Goal: Information Seeking & Learning: Understand process/instructions

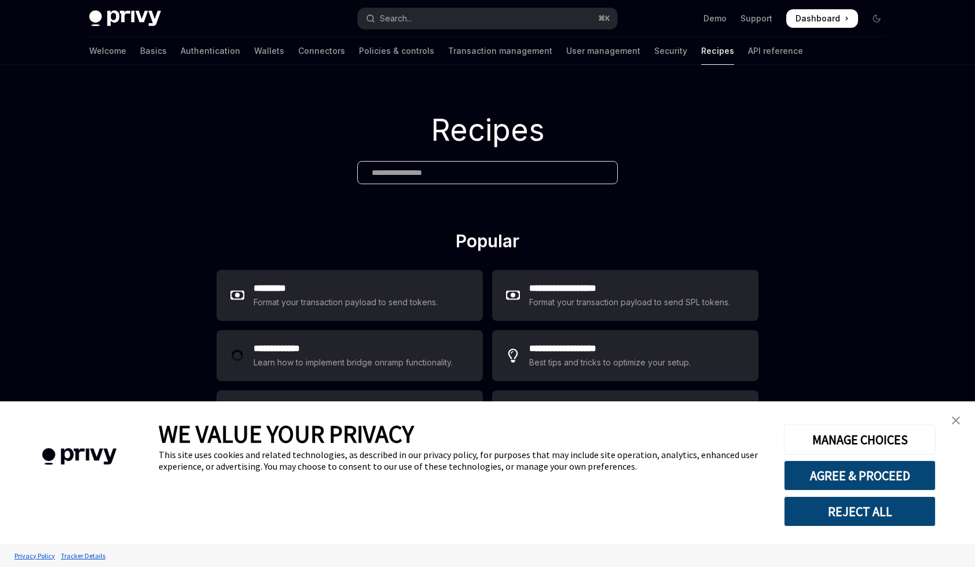
type textarea "*"
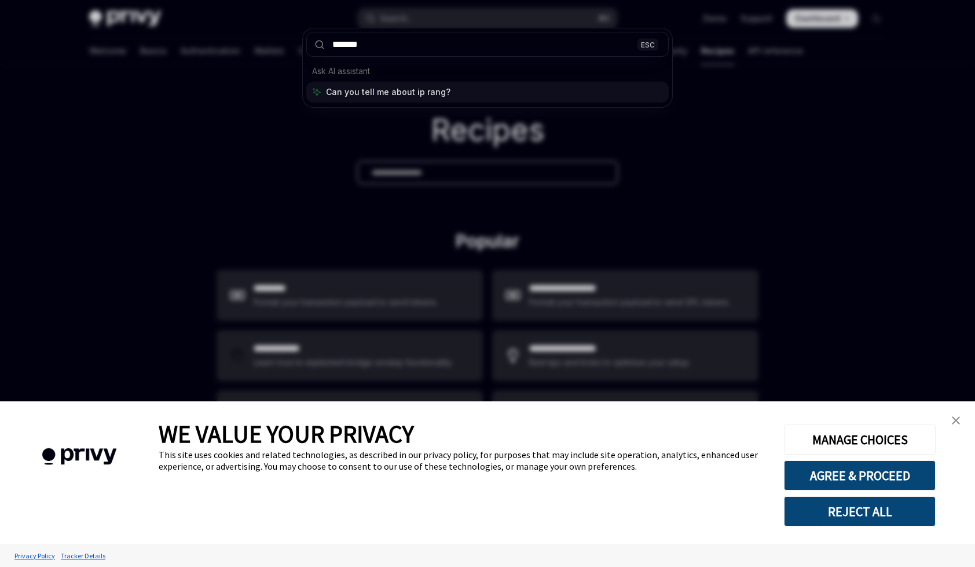
type input "********"
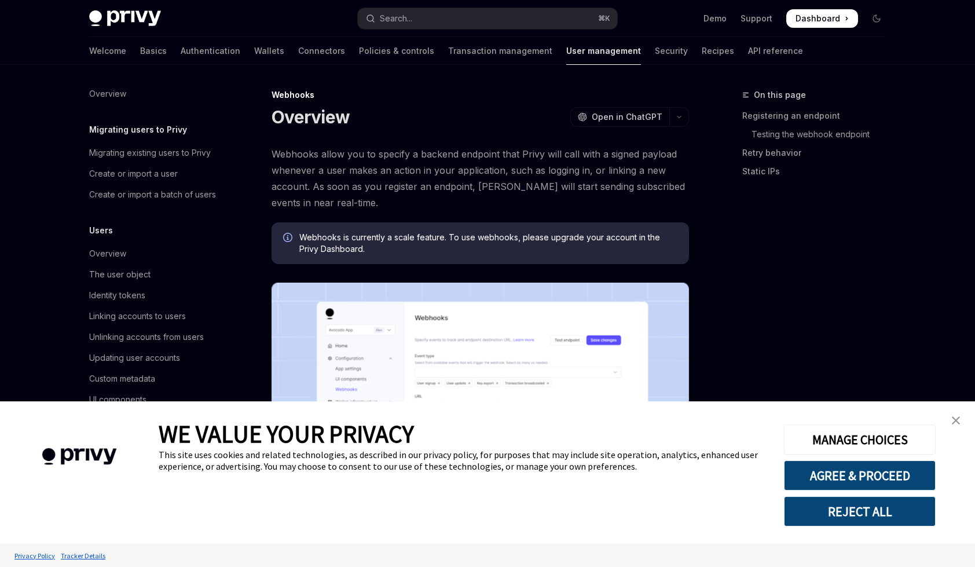
click at [437, 23] on button "Search... ⌘ K" at bounding box center [488, 18] width 260 height 21
type textarea "*"
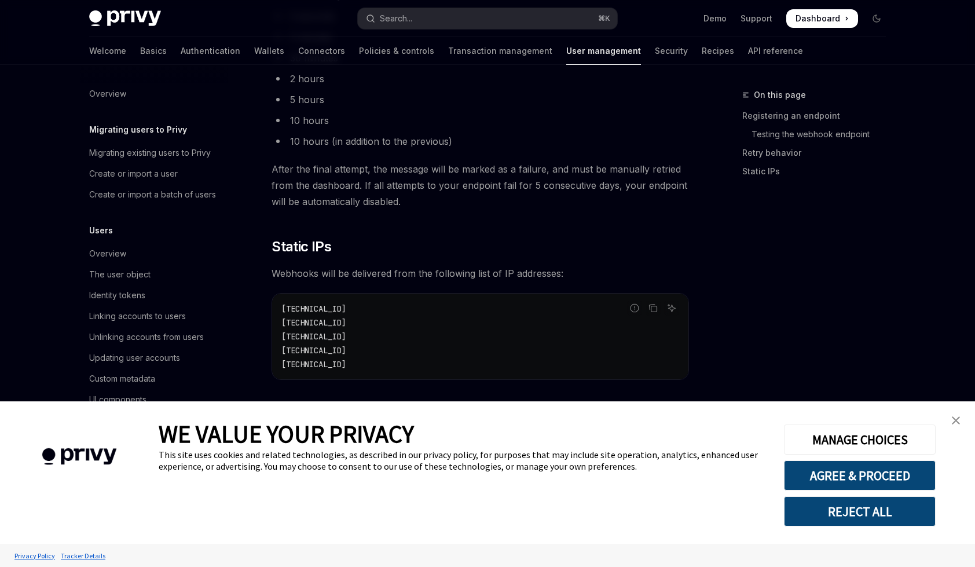
scroll to position [89, 0]
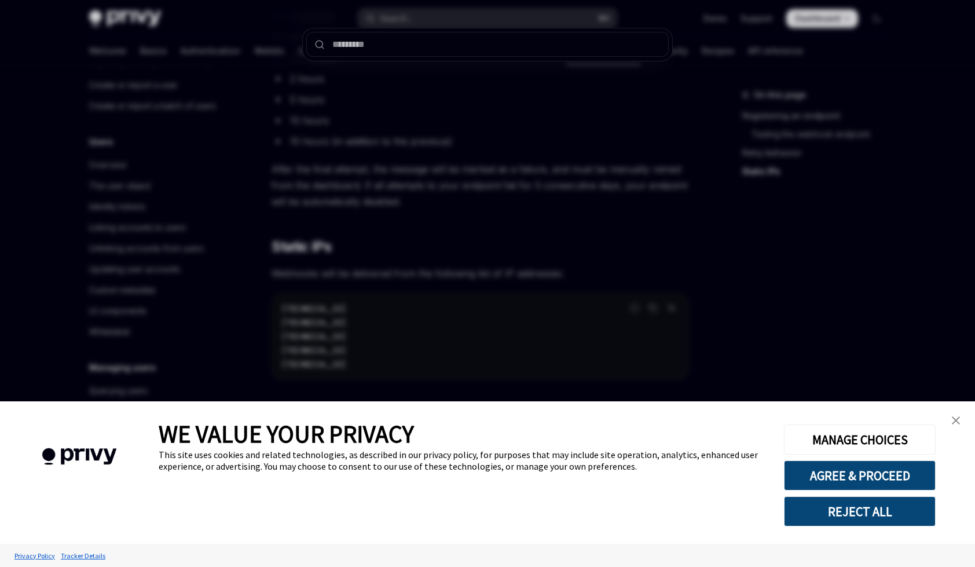
click at [389, 152] on div at bounding box center [487, 283] width 975 height 567
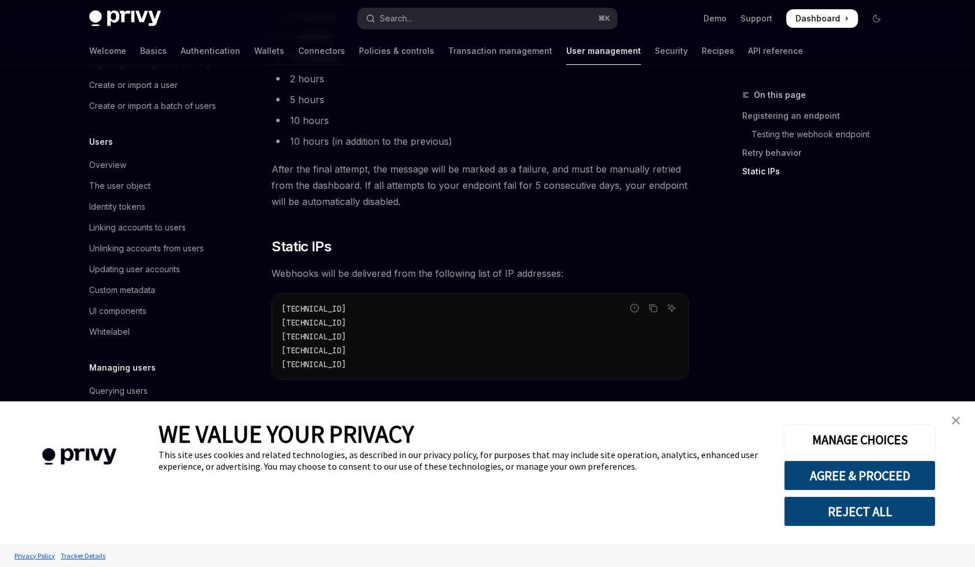
click at [953, 422] on img "close banner" at bounding box center [956, 420] width 8 height 8
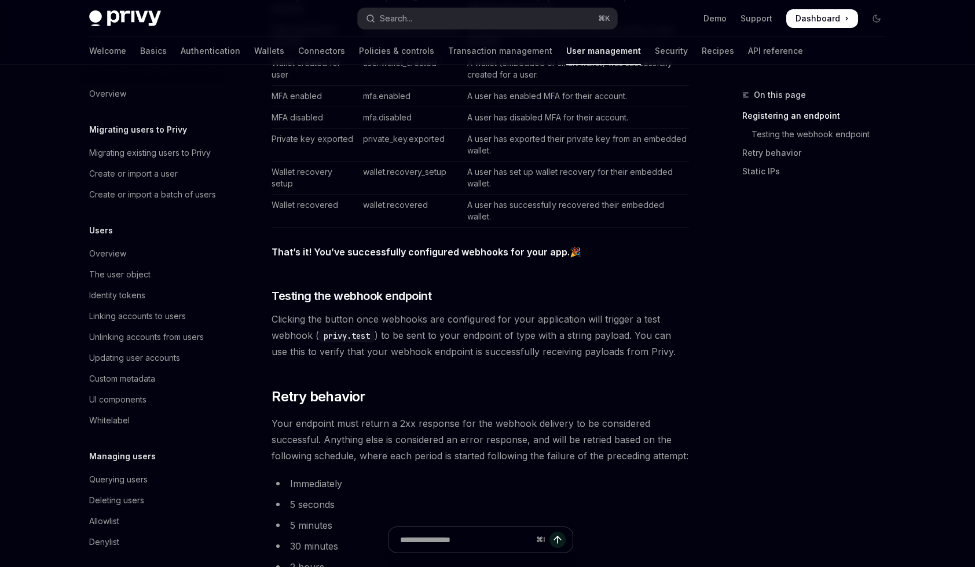
scroll to position [1442, 0]
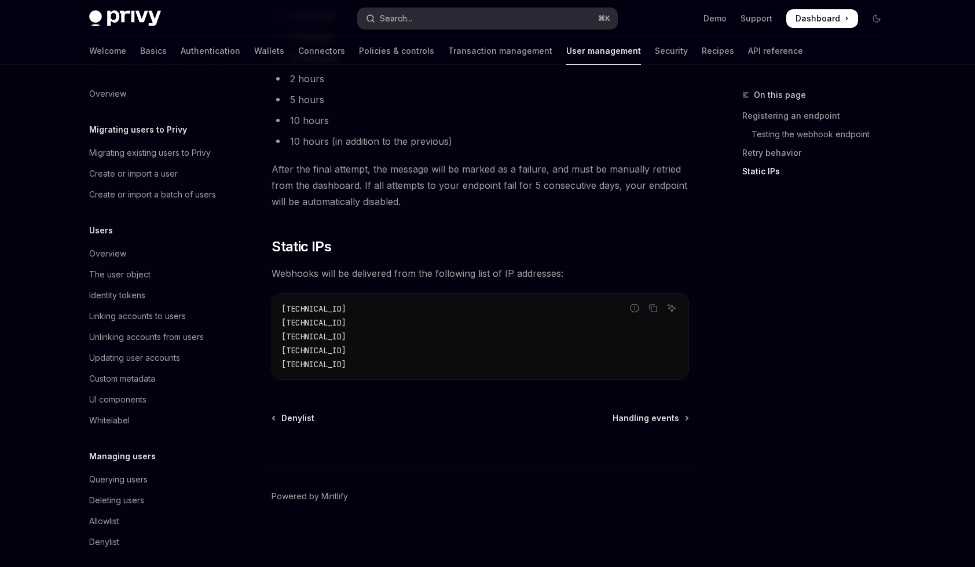
click at [399, 9] on button "Search... ⌘ K" at bounding box center [488, 18] width 260 height 21
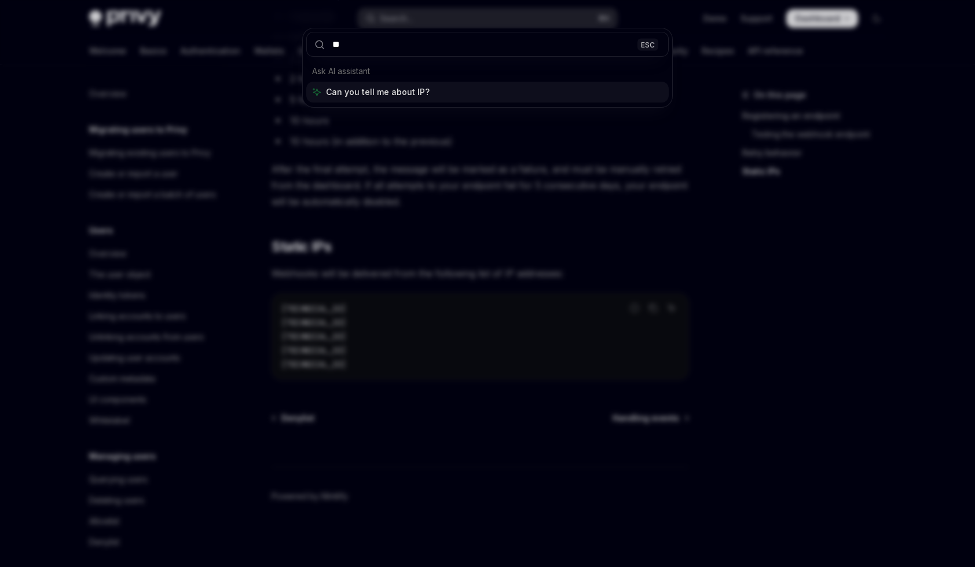
type input "***"
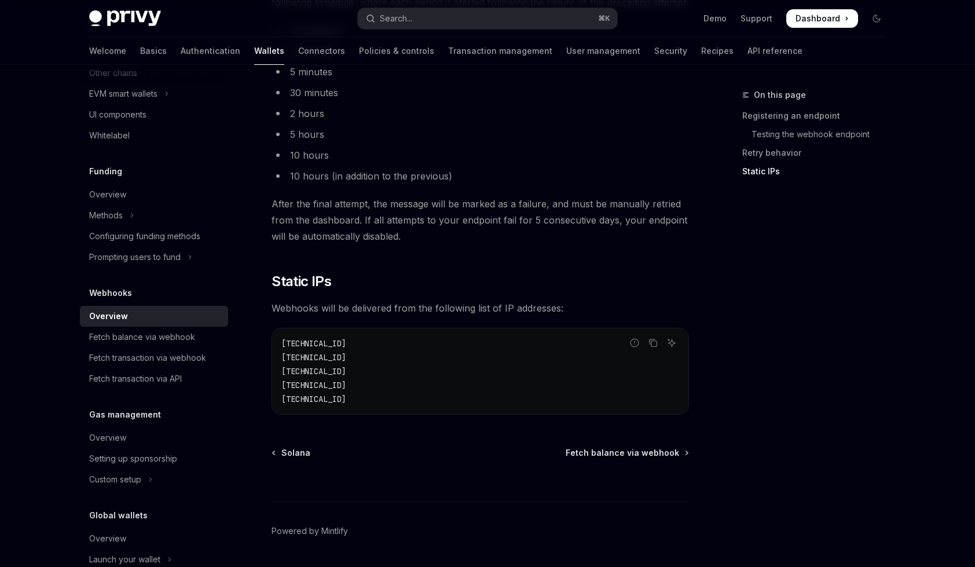
scroll to position [1149, 0]
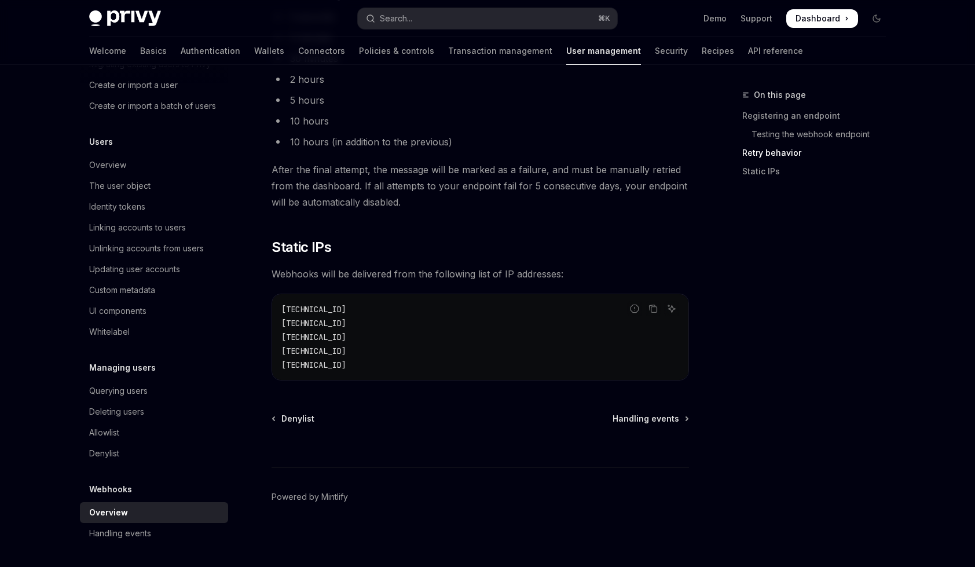
scroll to position [1442, 0]
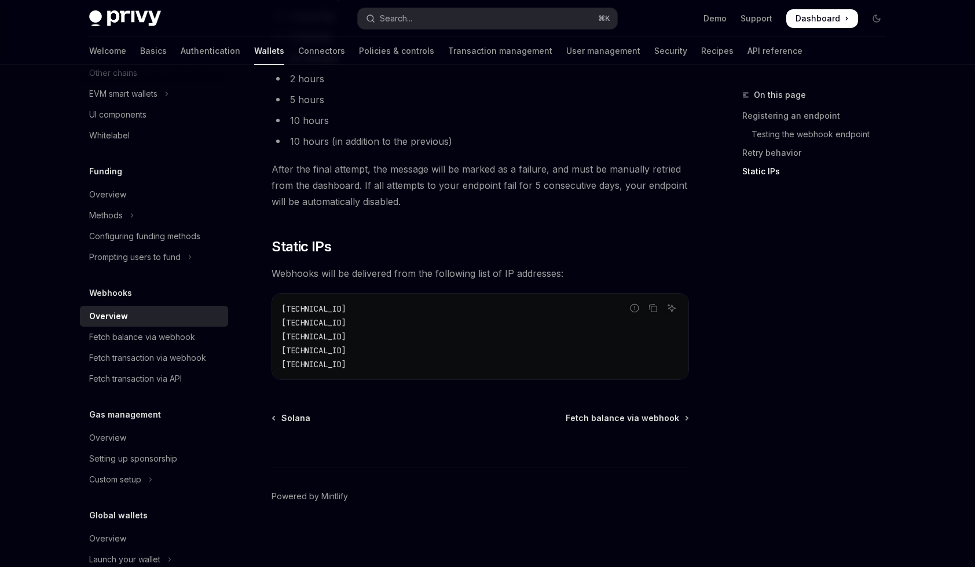
scroll to position [89, 0]
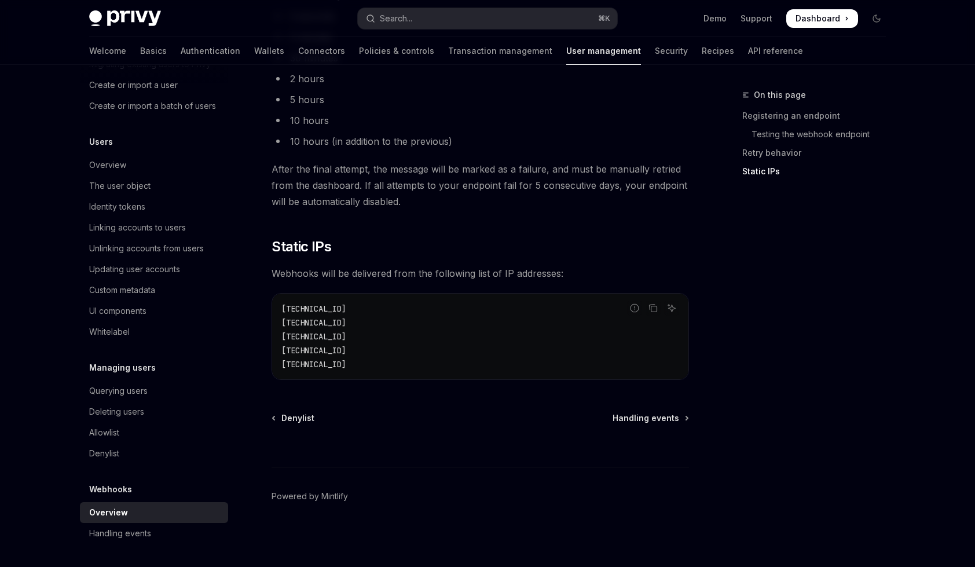
type textarea "*"
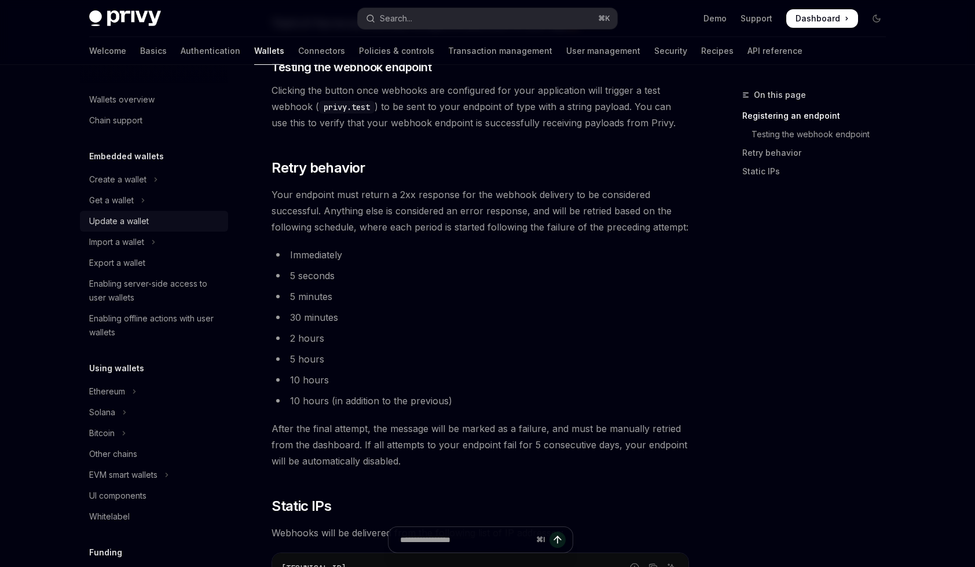
scroll to position [789, 0]
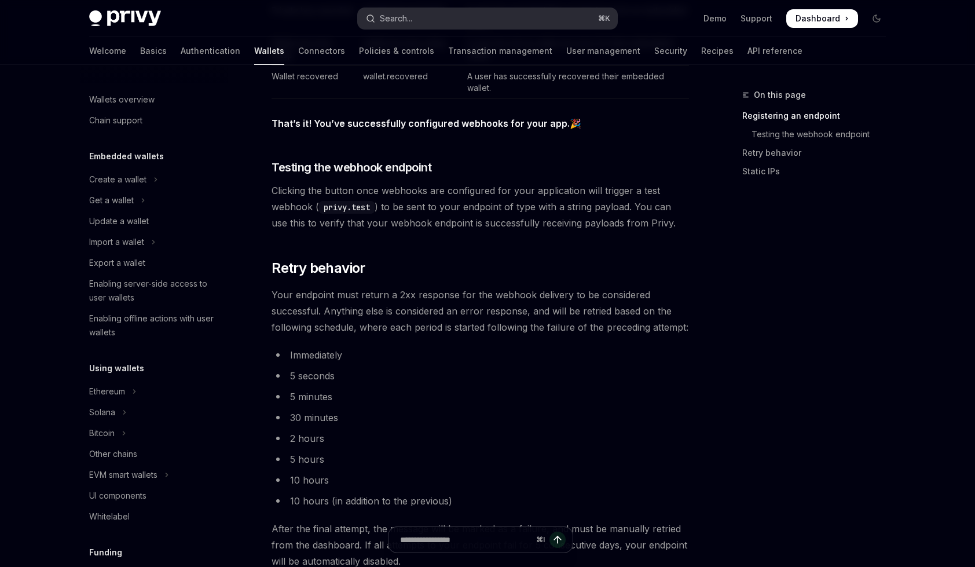
click at [444, 25] on button "Search... ⌘ K" at bounding box center [488, 18] width 260 height 21
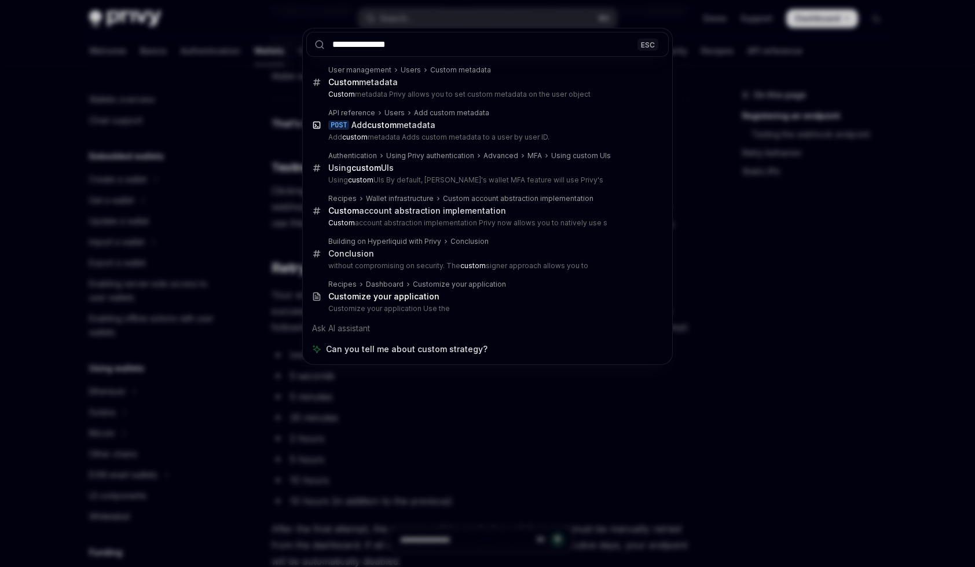
type input "**********"
click at [153, 223] on div "**********" at bounding box center [487, 283] width 975 height 567
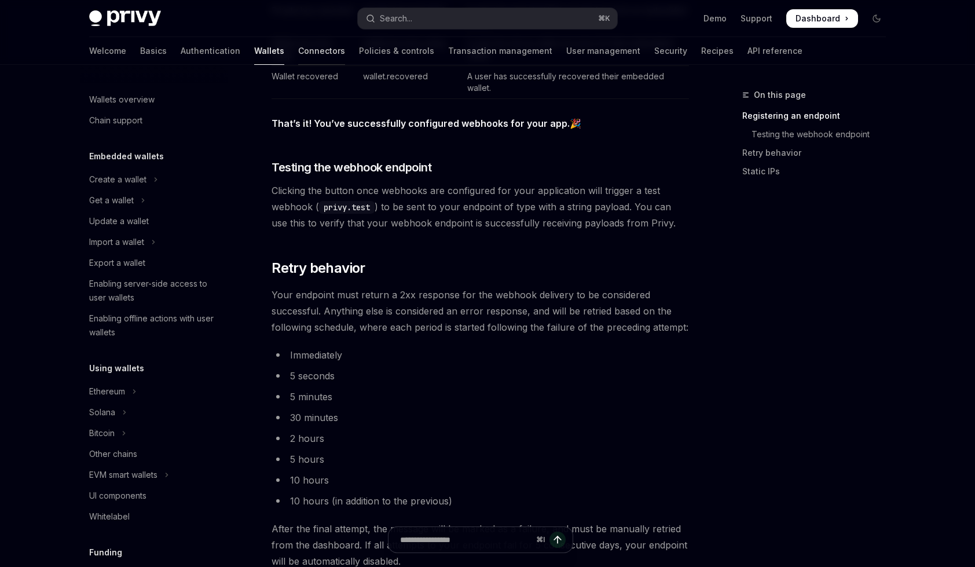
click at [298, 52] on link "Connectors" at bounding box center [321, 51] width 47 height 28
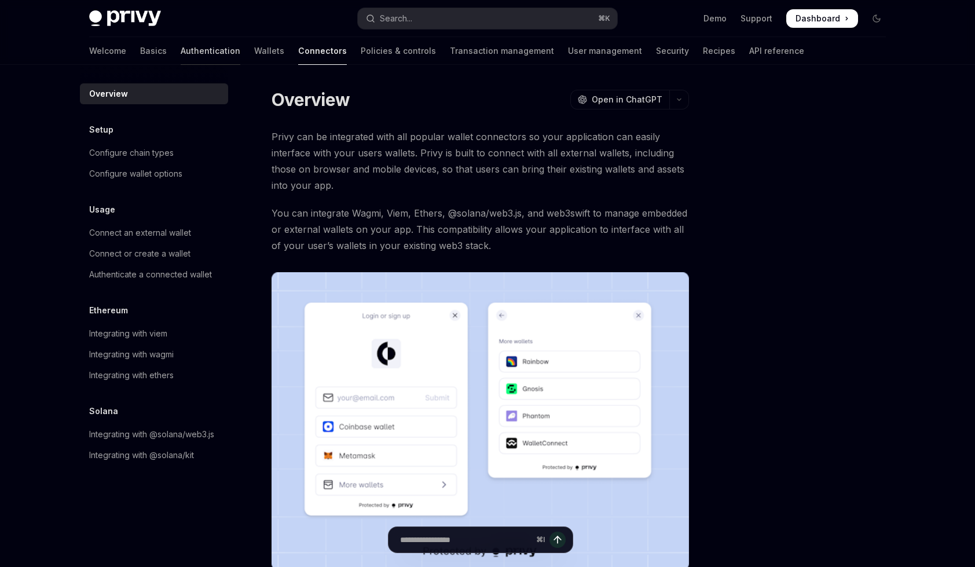
click at [181, 48] on link "Authentication" at bounding box center [211, 51] width 60 height 28
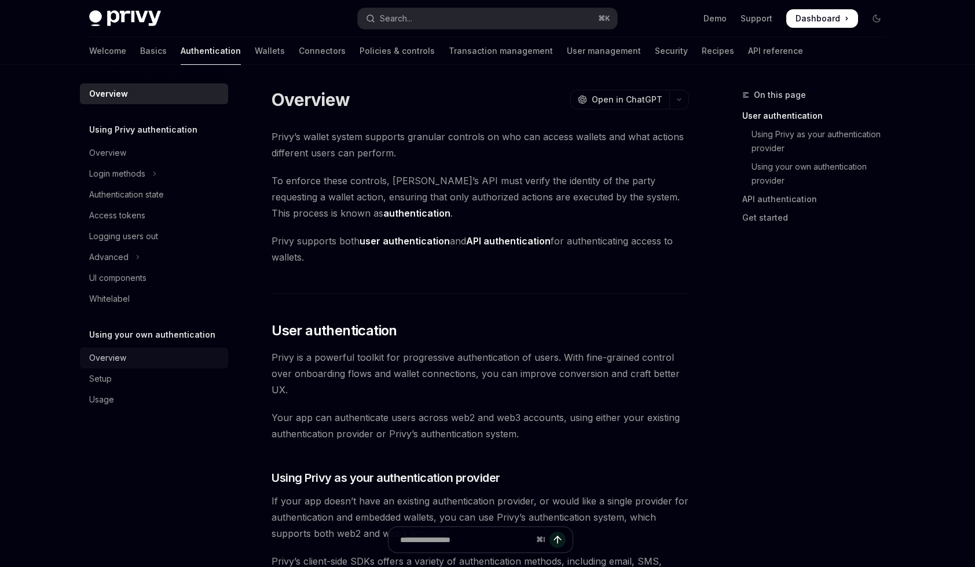
click at [127, 351] on div "Overview" at bounding box center [155, 358] width 132 height 14
click at [119, 365] on link "Overview" at bounding box center [154, 358] width 148 height 21
click at [114, 383] on div "Setup" at bounding box center [155, 379] width 132 height 14
click at [105, 387] on link "Setup" at bounding box center [154, 378] width 148 height 21
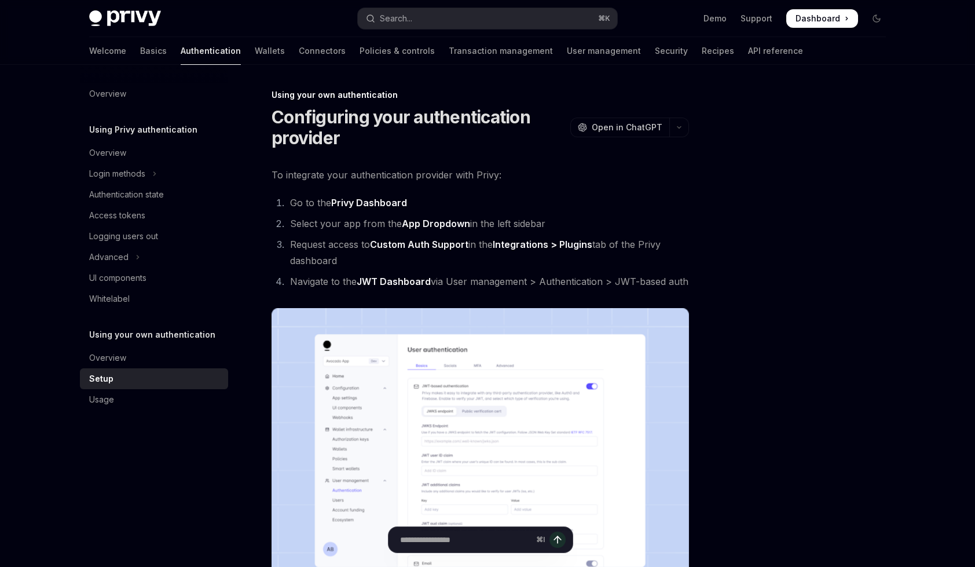
click at [102, 380] on div "Setup" at bounding box center [101, 379] width 24 height 14
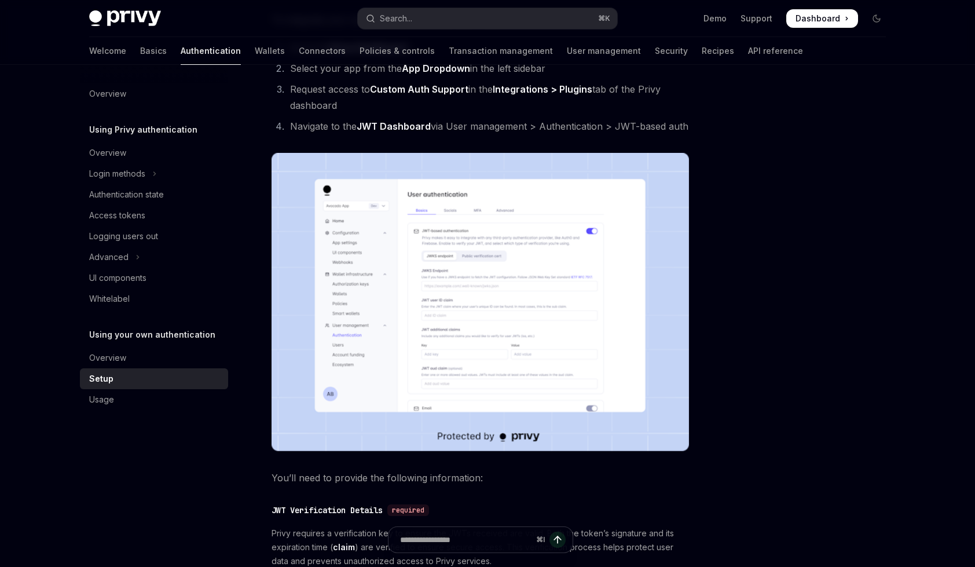
scroll to position [170, 0]
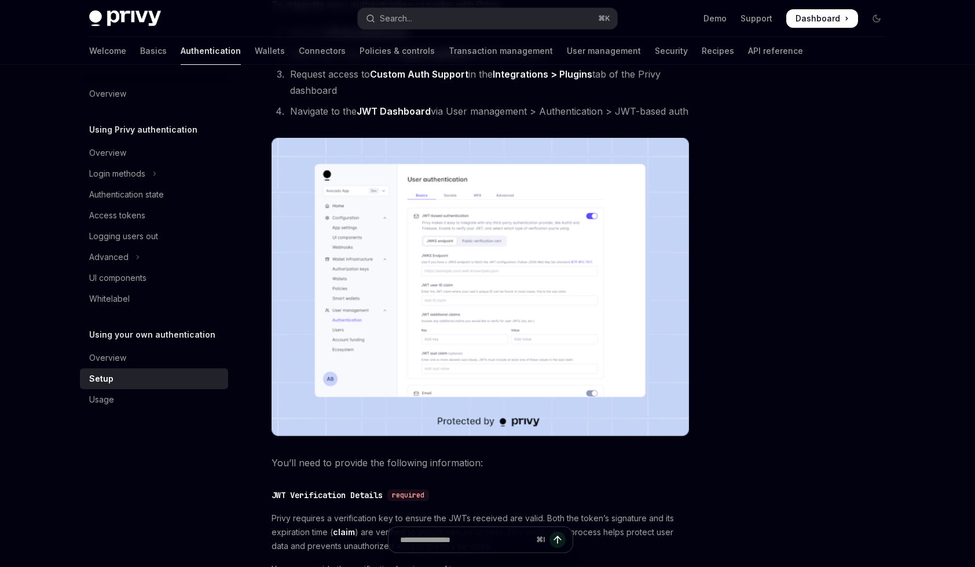
click at [446, 302] on img at bounding box center [481, 287] width 418 height 298
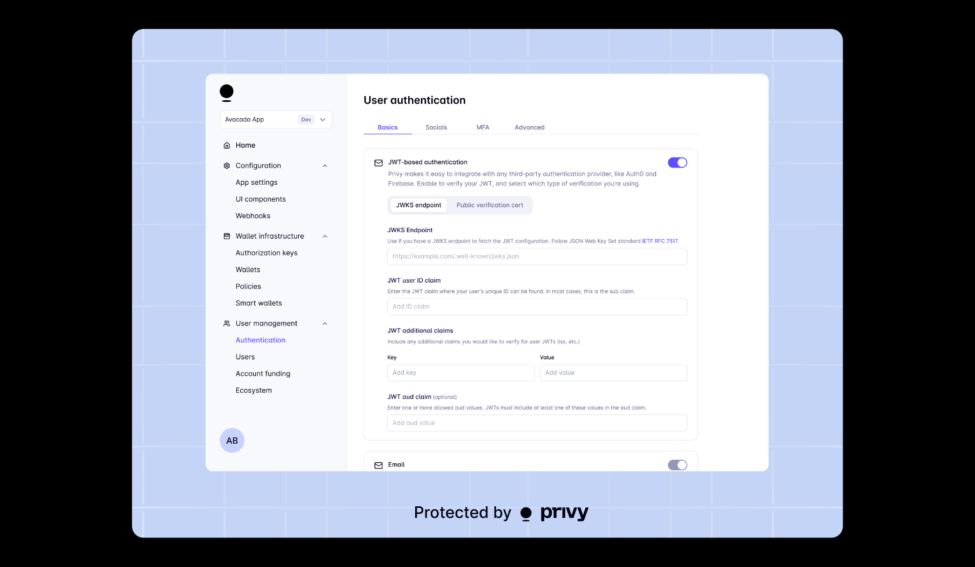
click at [439, 319] on img at bounding box center [488, 283] width 712 height 509
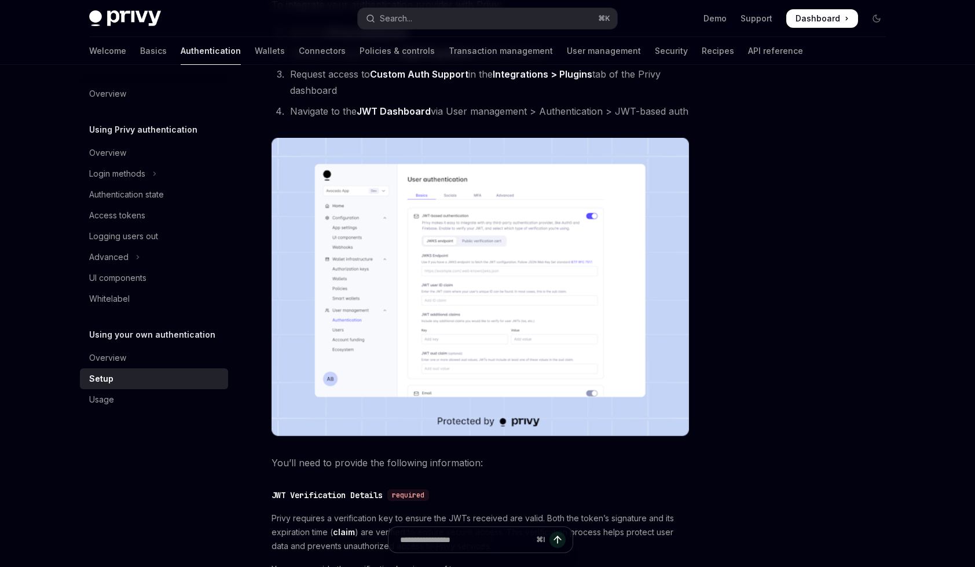
click at [438, 322] on img at bounding box center [481, 287] width 418 height 298
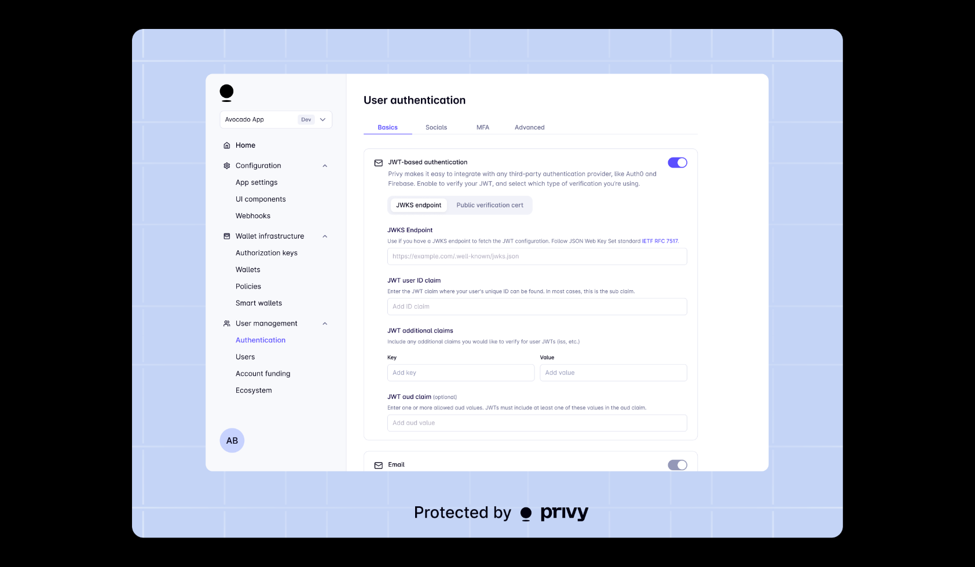
click at [881, 224] on div at bounding box center [487, 283] width 975 height 567
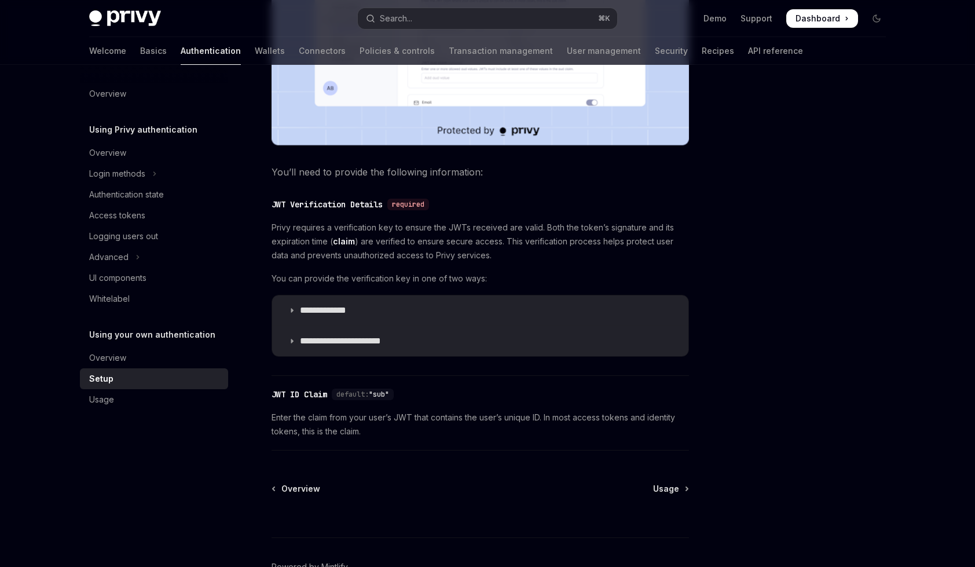
scroll to position [462, 0]
click at [350, 312] on p "**********" at bounding box center [334, 310] width 69 height 12
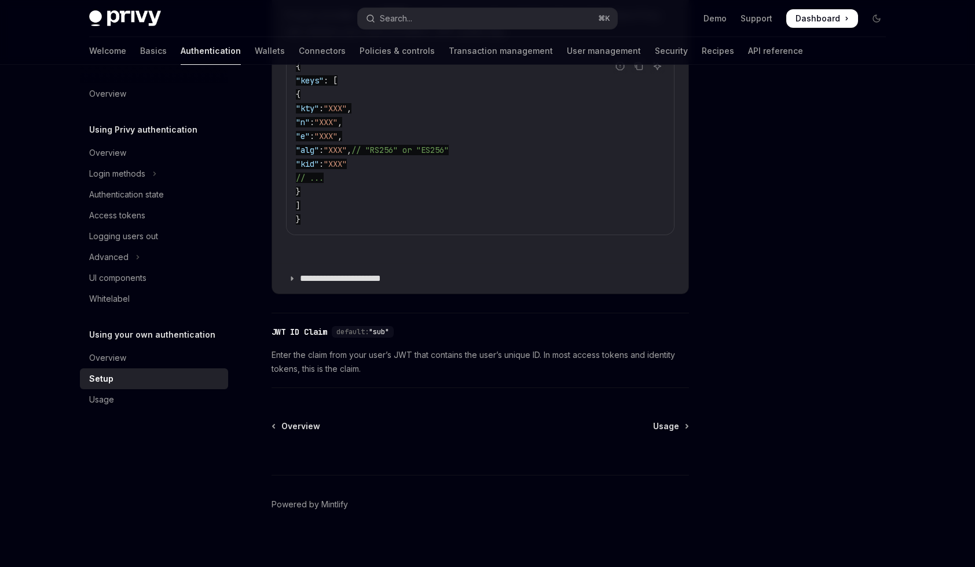
scroll to position [785, 0]
click at [115, 403] on div "Usage" at bounding box center [155, 400] width 132 height 14
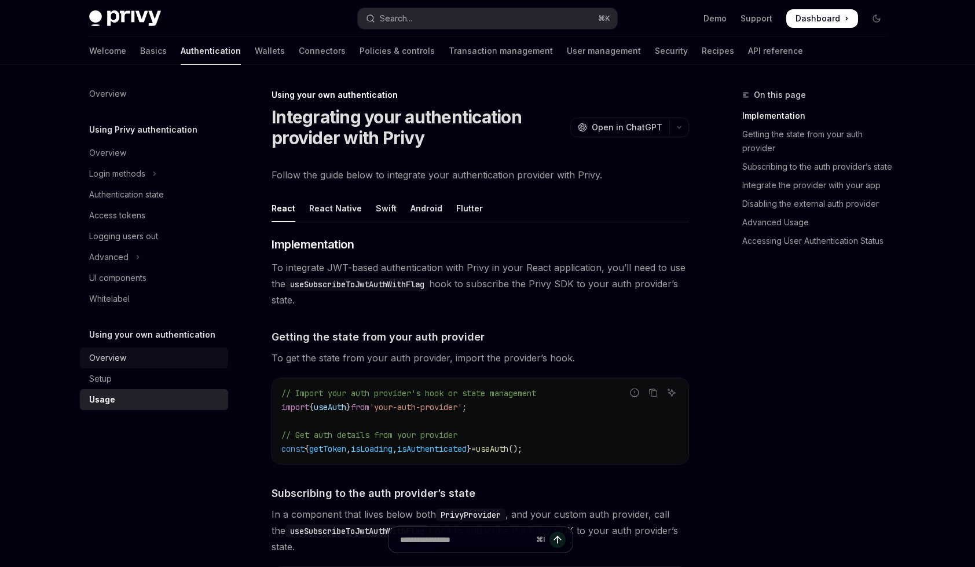
click at [109, 356] on div "Overview" at bounding box center [107, 358] width 37 height 14
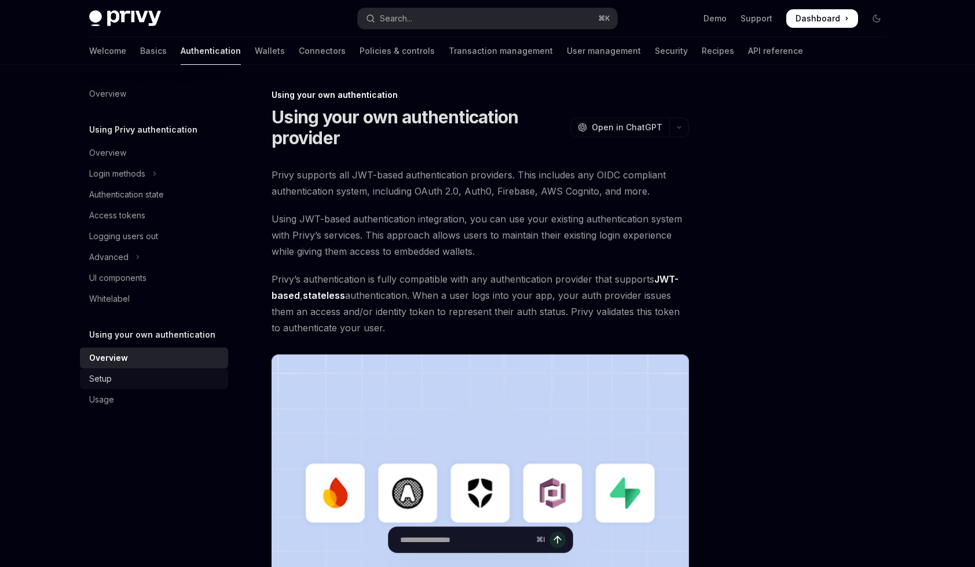
click at [118, 383] on div "Setup" at bounding box center [155, 379] width 132 height 14
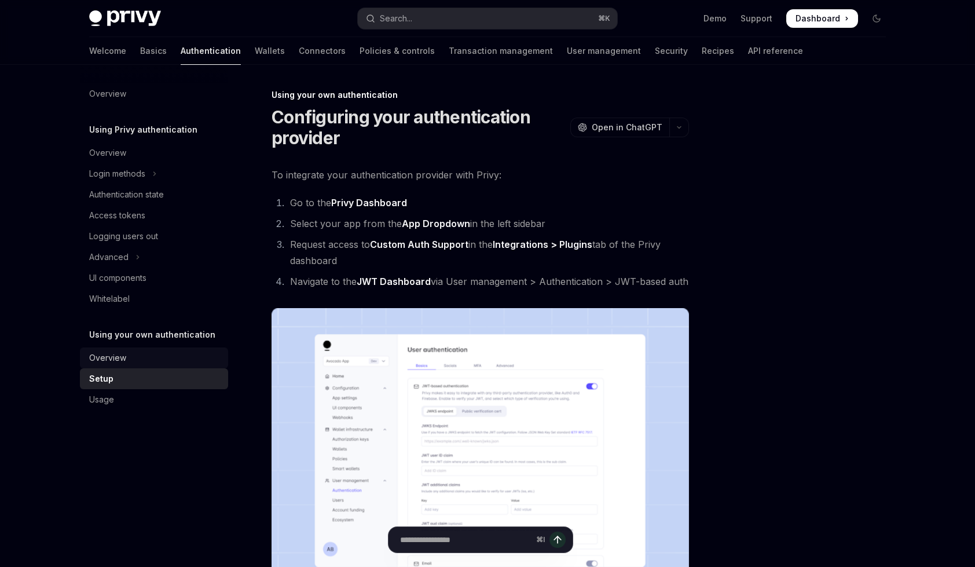
click at [131, 364] on div "Overview" at bounding box center [155, 358] width 132 height 14
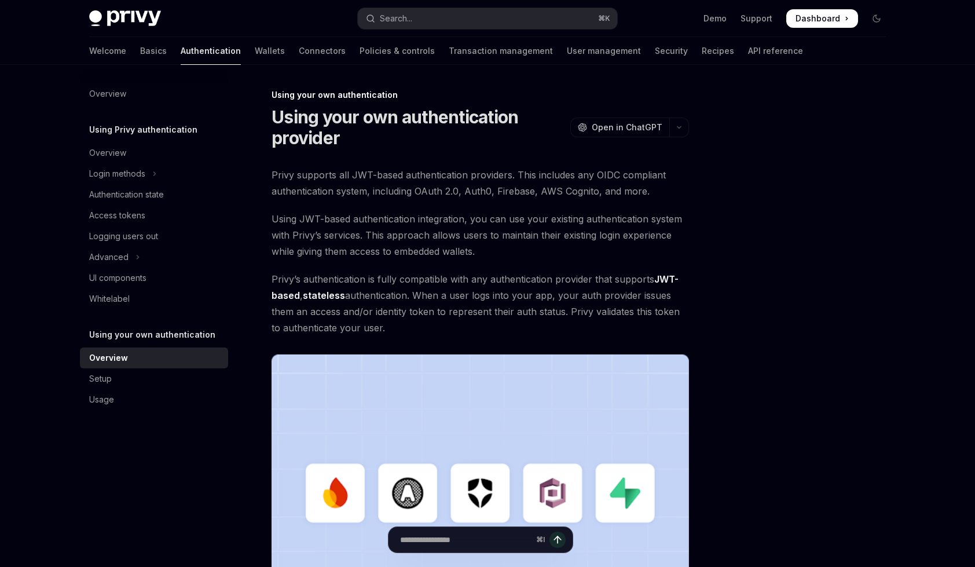
click at [125, 352] on div "Overview" at bounding box center [108, 358] width 39 height 14
click at [120, 372] on div "Setup" at bounding box center [155, 379] width 132 height 14
type textarea "*"
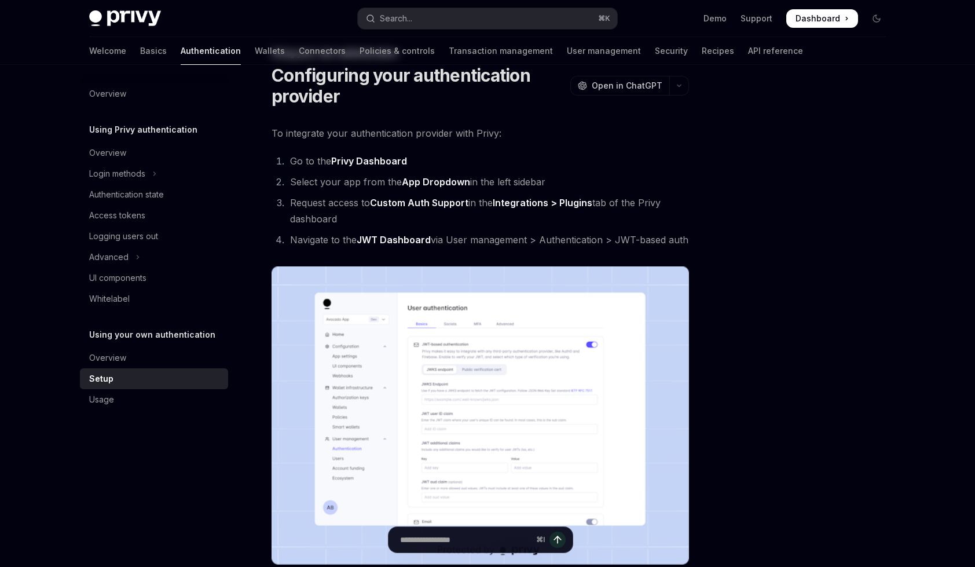
scroll to position [64, 0]
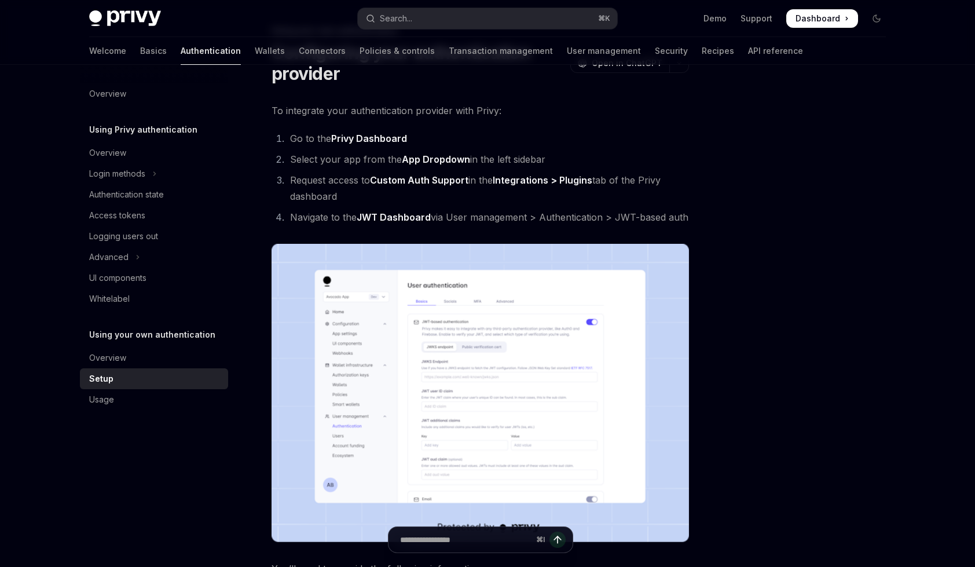
click at [443, 334] on img at bounding box center [481, 393] width 418 height 298
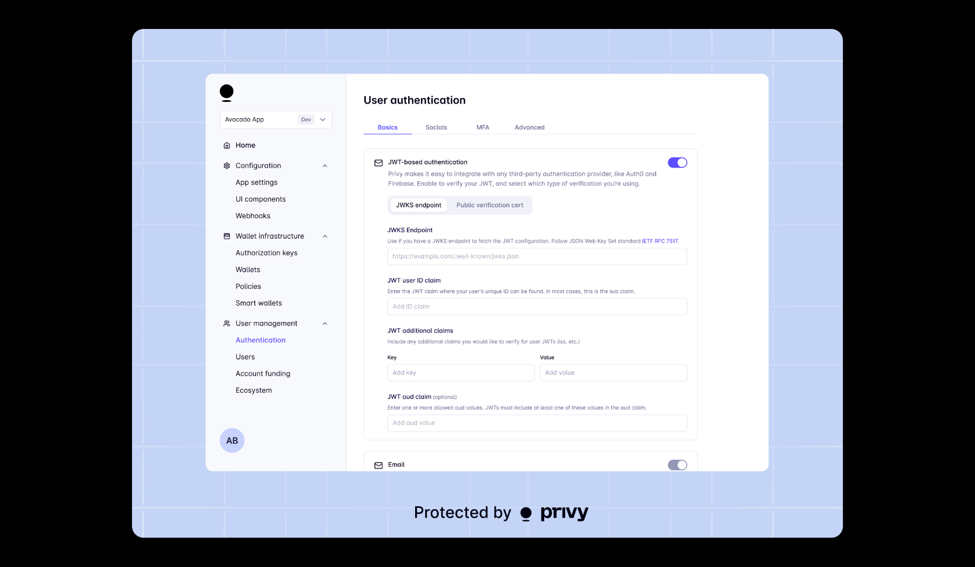
click at [92, 324] on div at bounding box center [487, 283] width 975 height 567
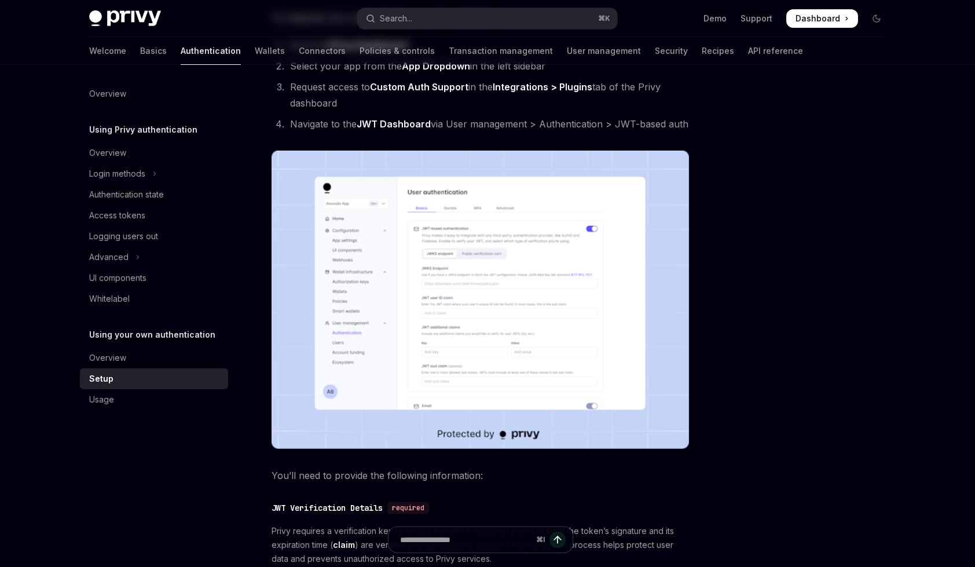
scroll to position [532, 0]
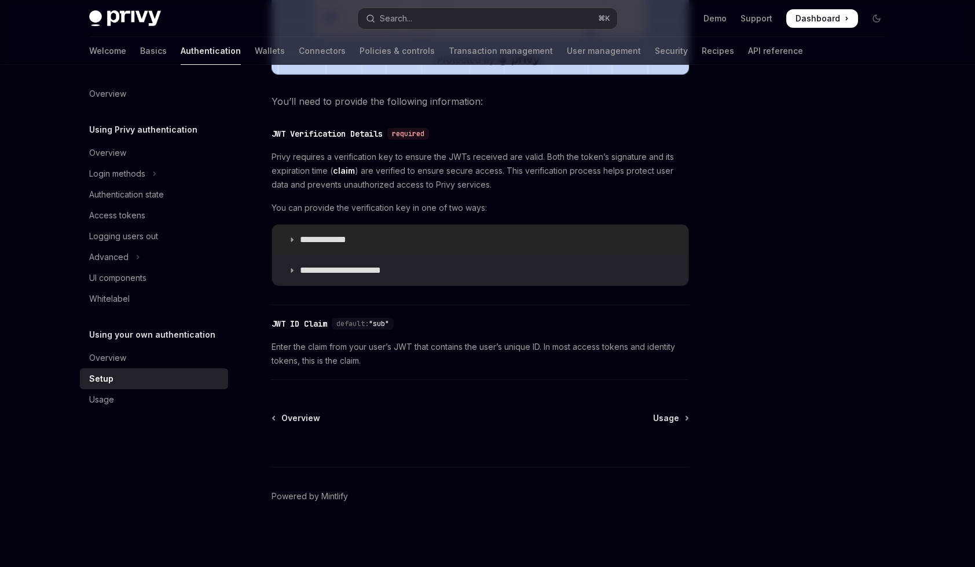
click at [361, 243] on p "**********" at bounding box center [334, 240] width 69 height 12
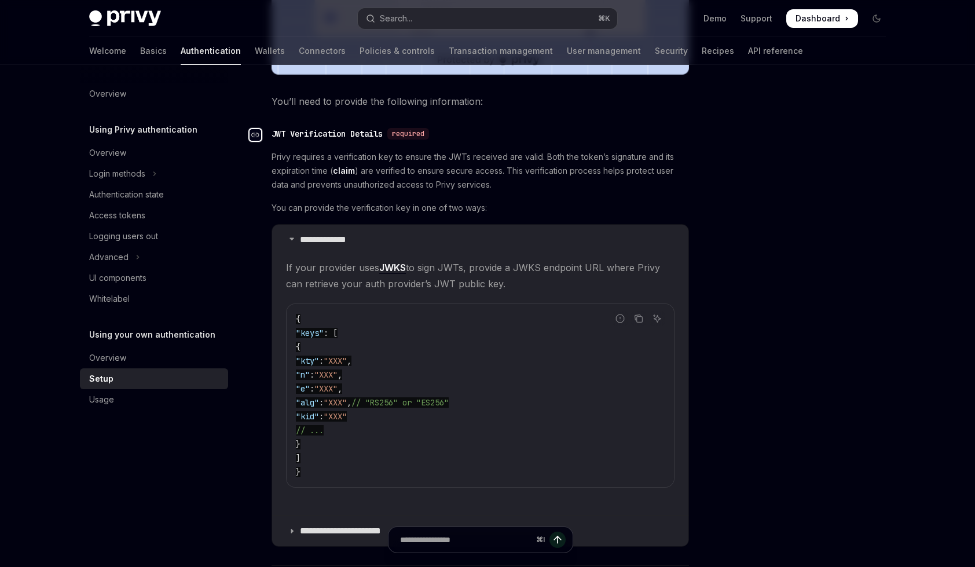
click at [259, 133] on div "Navigate to header" at bounding box center [255, 135] width 14 height 14
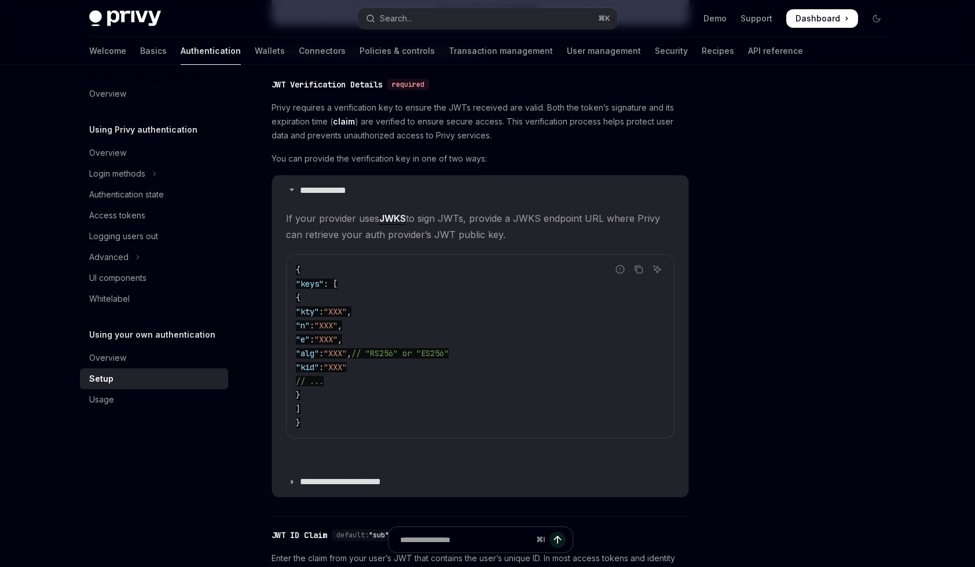
scroll to position [582, 0]
